Goal: Task Accomplishment & Management: Complete application form

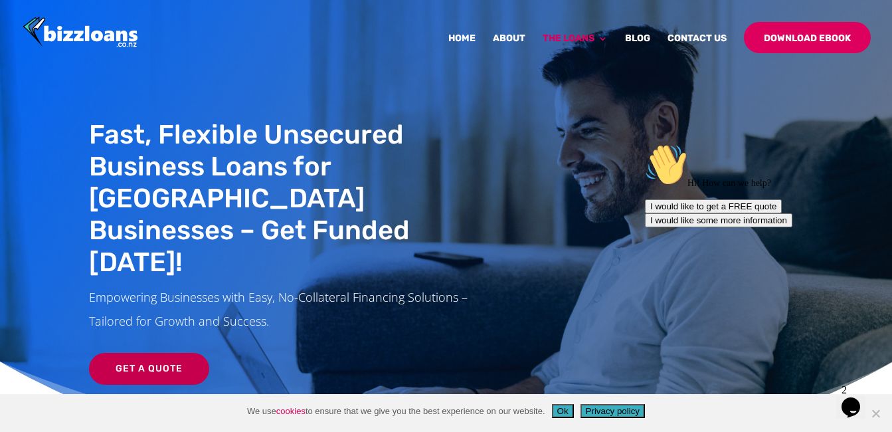
click at [131, 353] on link "Get a Quote" at bounding box center [149, 369] width 120 height 32
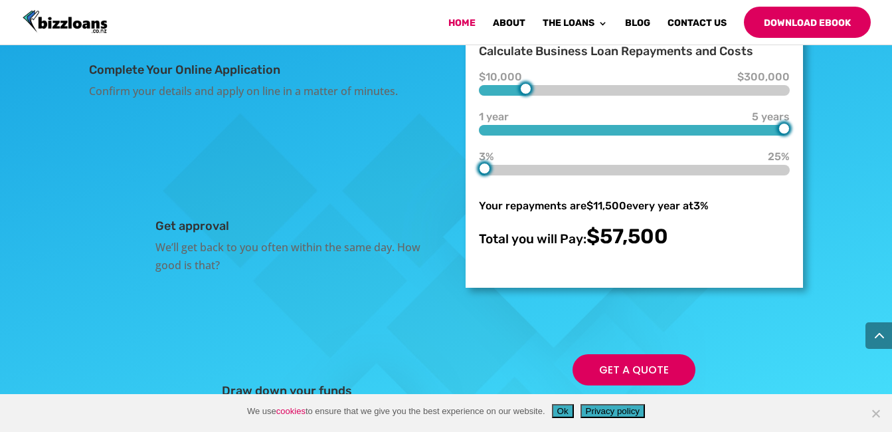
scroll to position [2363, 0]
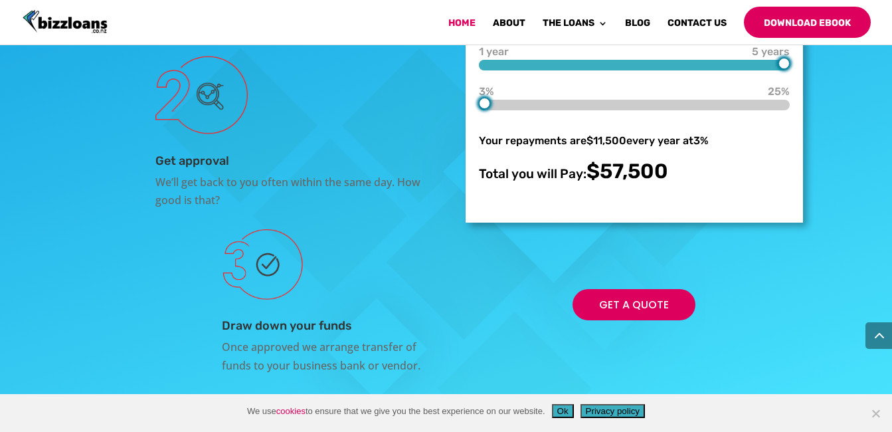
click at [531, 29] on div at bounding box center [525, 23] width 11 height 11
click at [528, 31] on div at bounding box center [634, 25] width 311 height 11
click at [529, 29] on div at bounding box center [525, 23] width 11 height 11
type input "70000"
click at [543, 152] on div "$10,000 $70,000 $300,000 1 year 5 years 5 years 3% 3% 25% Your repayments are $…" at bounding box center [634, 97] width 311 height 171
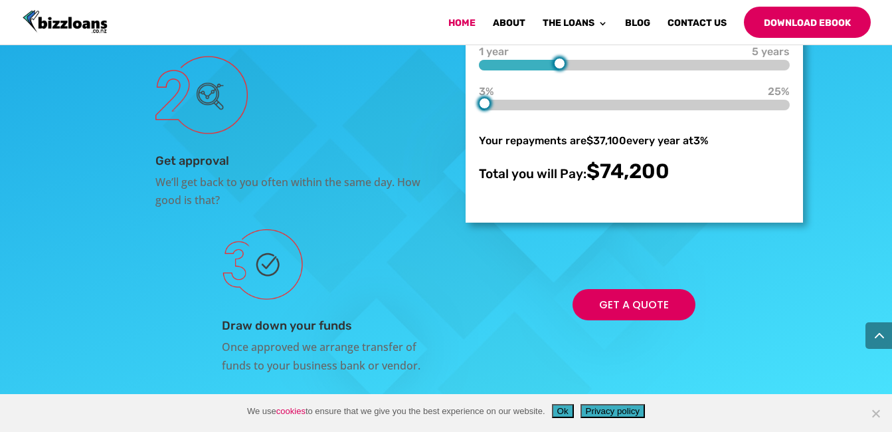
type input "1"
click at [459, 174] on div "Complete Your Online Application Confirm your details and apply on line in a ma…" at bounding box center [446, 136] width 714 height 511
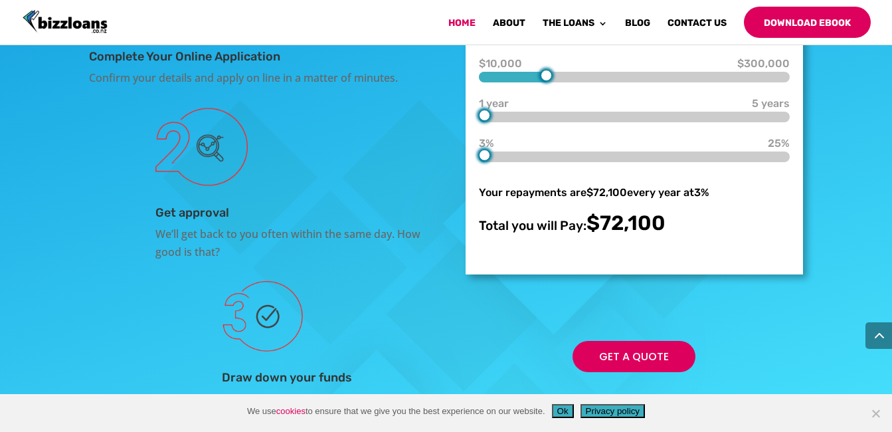
scroll to position [2310, 0]
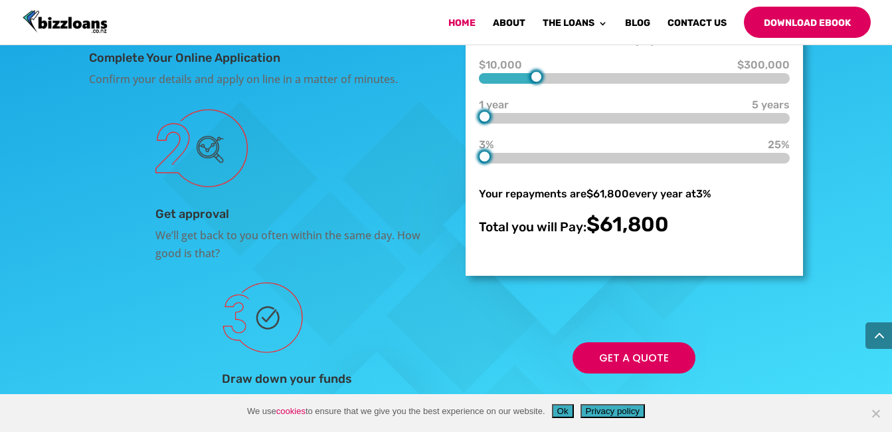
type input "20000"
click at [498, 82] on div at bounding box center [495, 76] width 11 height 11
type input "2"
click at [546, 124] on div at bounding box center [634, 118] width 311 height 11
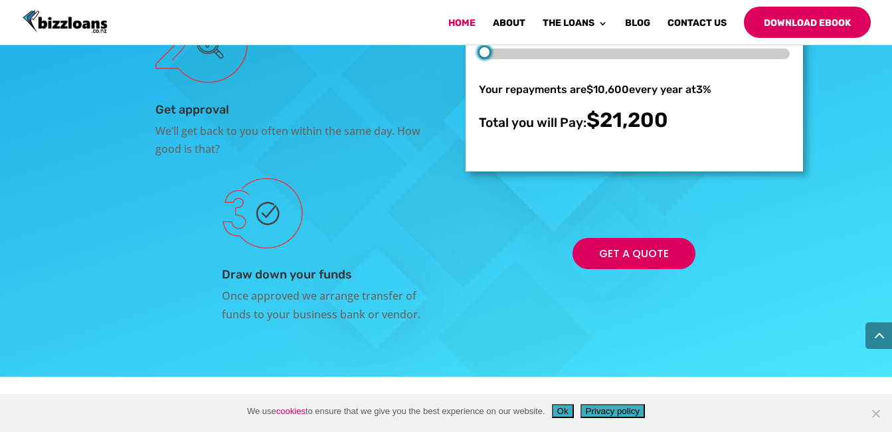
scroll to position [2416, 0]
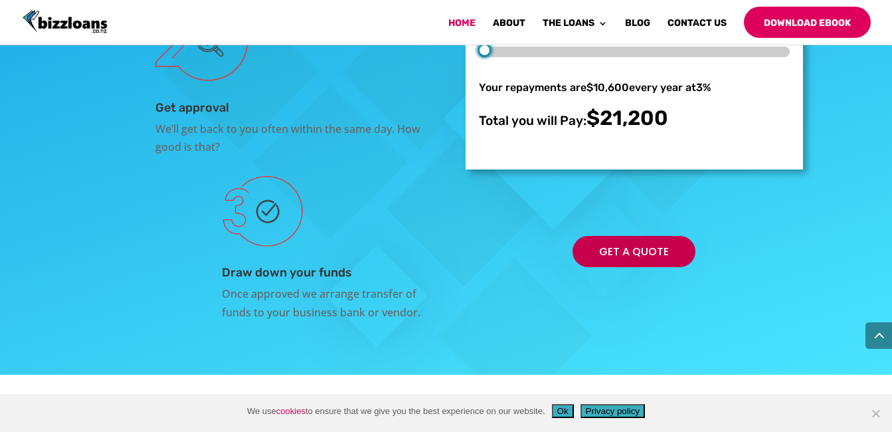
click at [634, 267] on link "Get a Quote" at bounding box center [634, 251] width 123 height 31
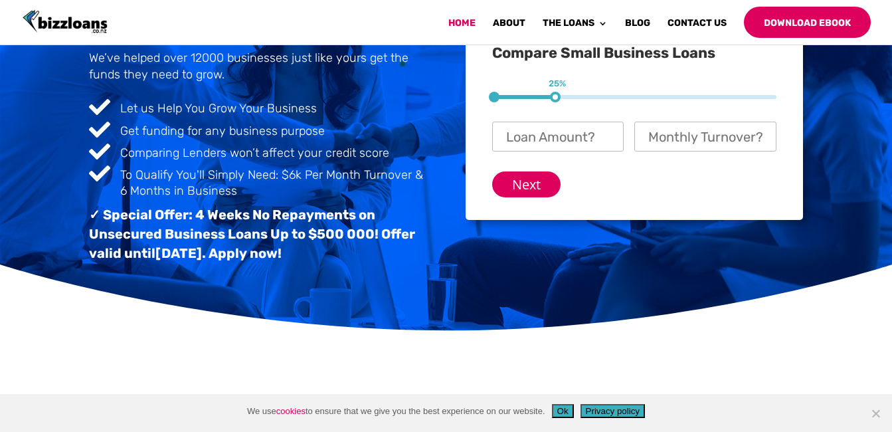
scroll to position [0, 0]
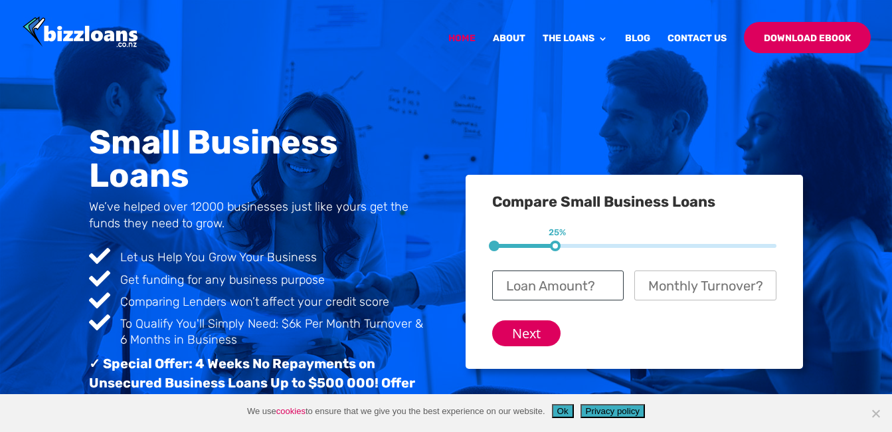
click at [557, 284] on input "Loan Amount? *" at bounding box center [558, 285] width 132 height 30
type input "$ 15,000"
click at [673, 277] on input "Monthly Turnover? *" at bounding box center [705, 285] width 142 height 30
type input "$ 7,000"
click at [528, 334] on input "Next" at bounding box center [526, 333] width 68 height 26
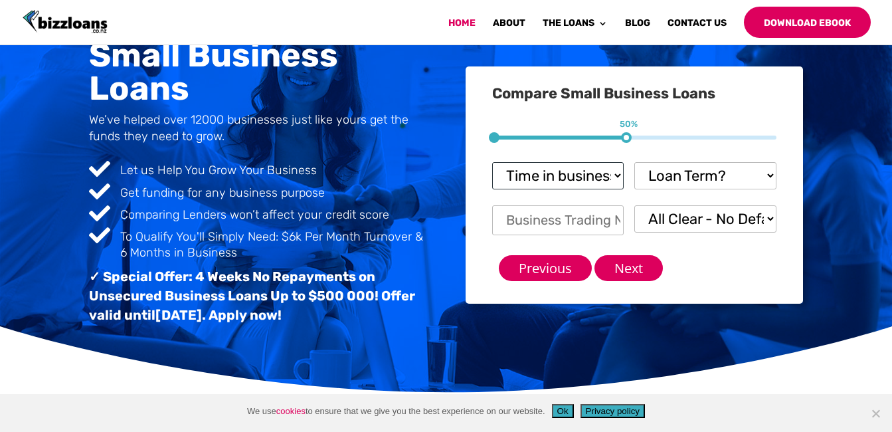
click at [584, 175] on select "Time in business? Startup under 6 months 6-12 months Over 12 months Over 24 mon…" at bounding box center [558, 175] width 132 height 27
select select "6-12 months"
click at [492, 162] on select "Time in business? Startup under 6 months 6-12 months Over 12 months Over 24 mon…" at bounding box center [558, 175] width 132 height 27
click at [694, 175] on select "Loan Term? 1-3 months 3-6 months 6 - 12 months 12 - 18 months 18 - 24 months 24…" at bounding box center [705, 175] width 142 height 27
select select "6 - 12 months"
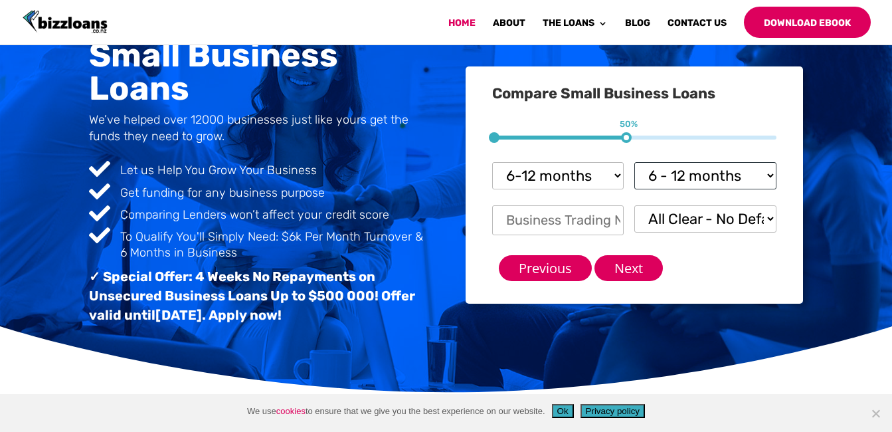
click at [634, 162] on select "Loan Term? 1-3 months 3-6 months 6 - 12 months 12 - 18 months 18 - 24 months 24…" at bounding box center [705, 175] width 142 height 27
click at [573, 223] on input "Business Trading Name *" at bounding box center [558, 220] width 132 height 30
click at [664, 216] on select "All Clear - No Defaults I Have Paid Defaults I have Unpaid Defaults" at bounding box center [705, 218] width 142 height 27
select select "I Have Paid Defaults"
click at [634, 205] on select "All Clear - No Defaults I Have Paid Defaults I have Unpaid Defaults" at bounding box center [705, 218] width 142 height 27
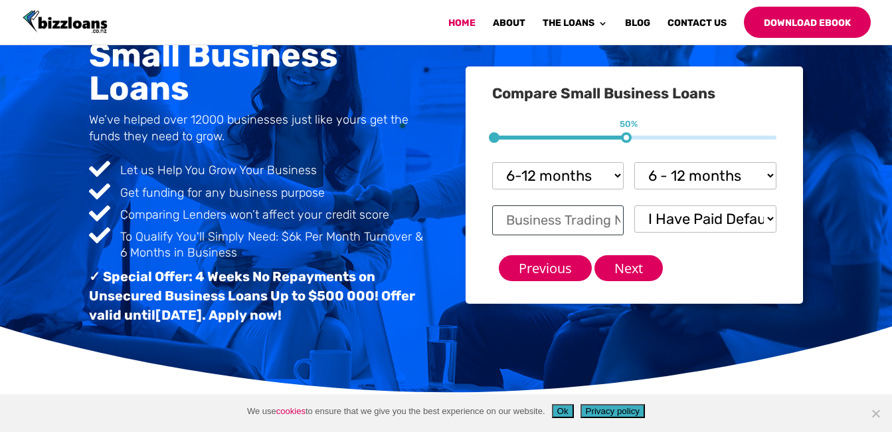
click at [559, 220] on input "Business Trading Name *" at bounding box center [558, 220] width 132 height 30
type input "swami trading co limited"
click at [628, 274] on input "Next" at bounding box center [629, 268] width 68 height 26
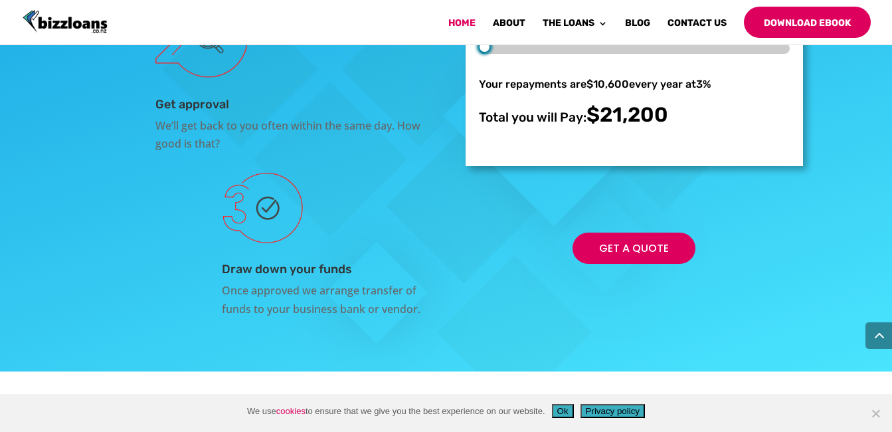
scroll to position [2430, 0]
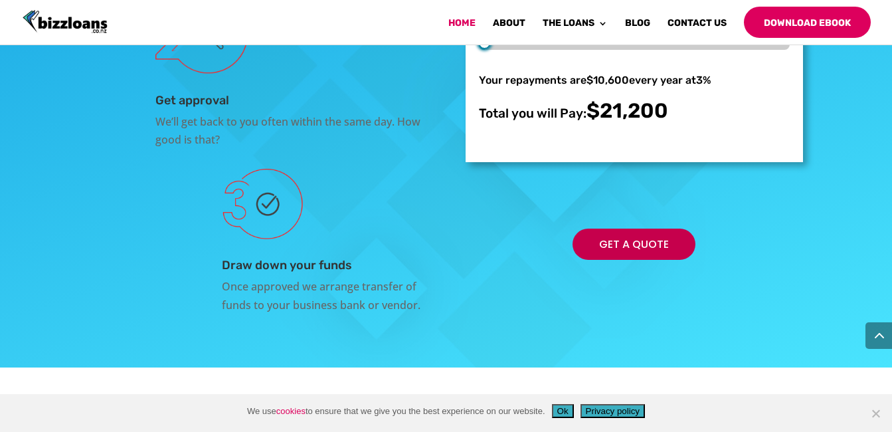
click at [626, 260] on link "Get a Quote" at bounding box center [634, 244] width 123 height 31
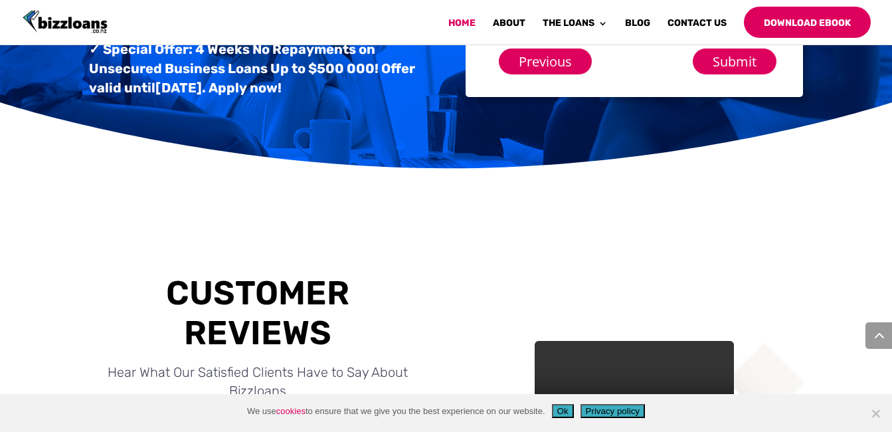
scroll to position [0, 0]
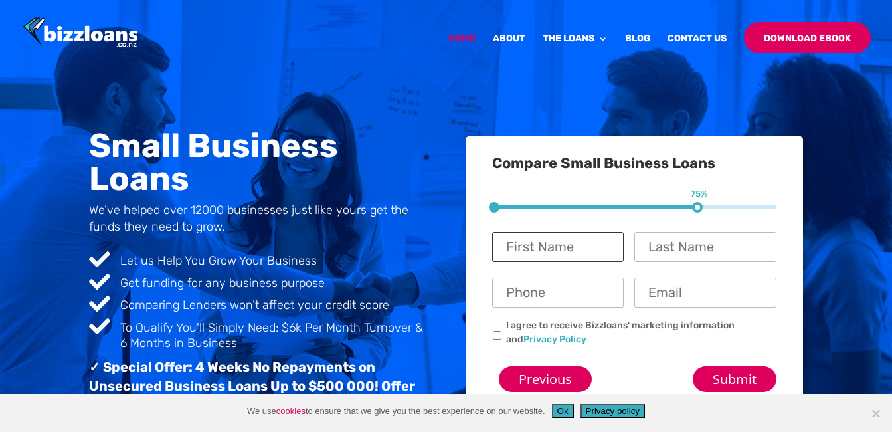
click at [557, 256] on input "First Name *" at bounding box center [558, 247] width 132 height 30
type input "Mukesh"
type input "Avaiya"
type input "0212773278"
type input "smtcnz@outlook.com"
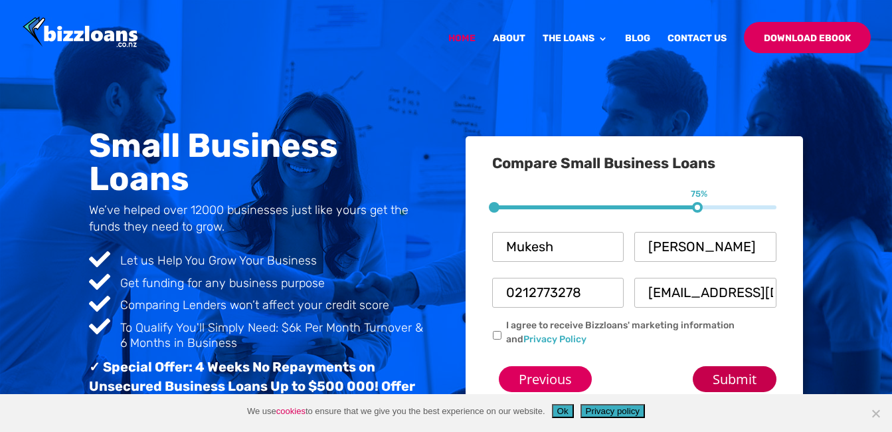
click at [726, 375] on input "Submit" at bounding box center [735, 379] width 84 height 26
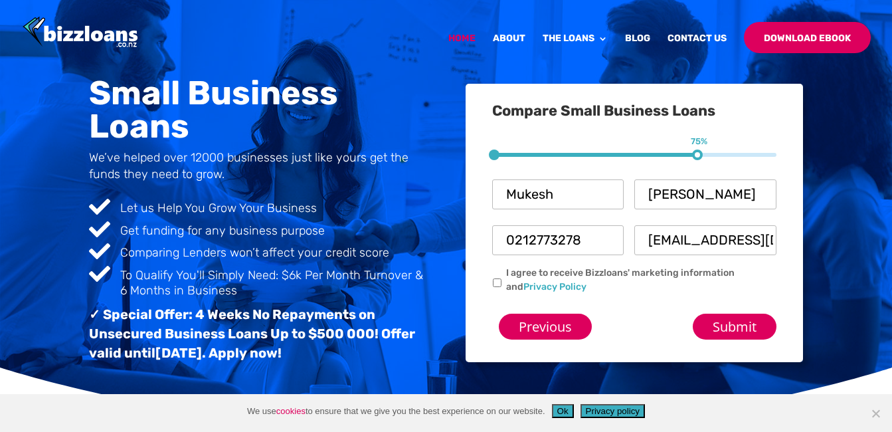
scroll to position [53, 0]
